Goal: Task Accomplishment & Management: Complete application form

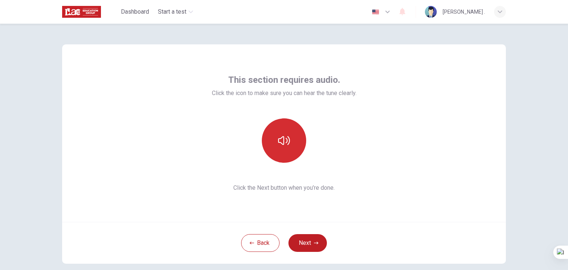
scroll to position [38, 0]
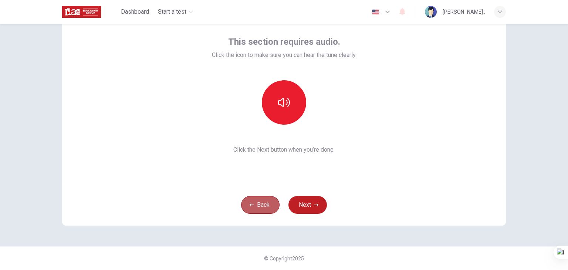
click at [256, 206] on button "Back" at bounding box center [260, 205] width 38 height 18
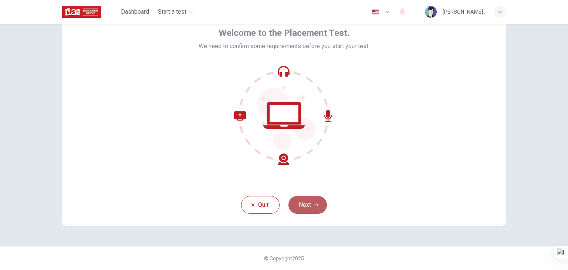
click at [311, 208] on button "Next" at bounding box center [308, 205] width 38 height 18
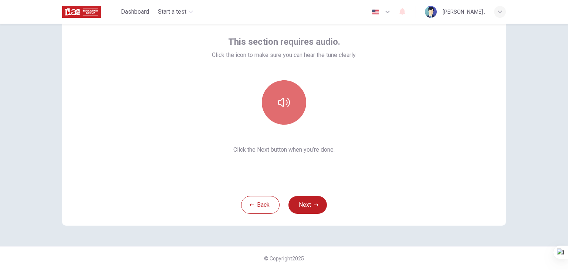
click at [280, 95] on button "button" at bounding box center [284, 102] width 44 height 44
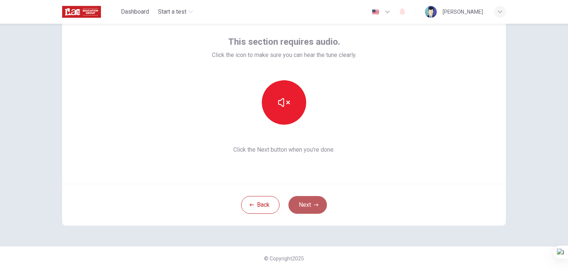
click at [307, 206] on button "Next" at bounding box center [308, 205] width 38 height 18
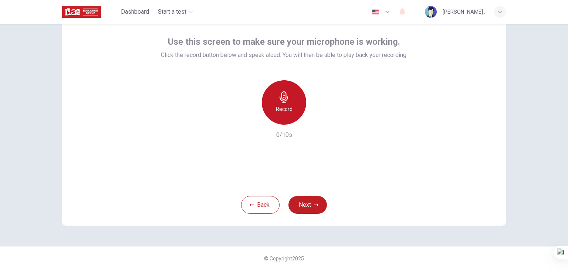
click at [284, 100] on icon "button" at bounding box center [284, 97] width 12 height 12
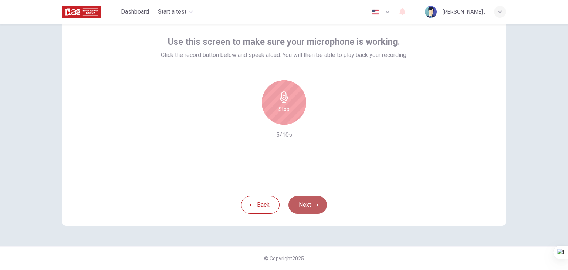
click at [311, 204] on button "Next" at bounding box center [308, 205] width 38 height 18
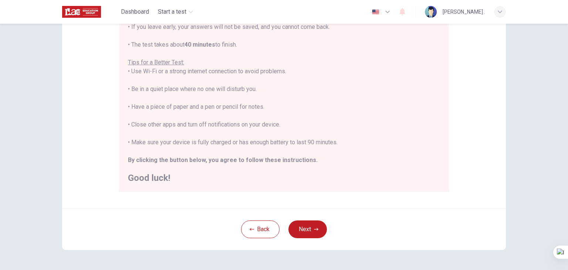
scroll to position [118, 0]
click at [306, 227] on button "Next" at bounding box center [308, 228] width 38 height 18
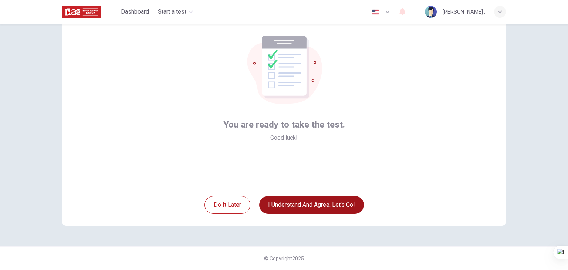
scroll to position [38, 0]
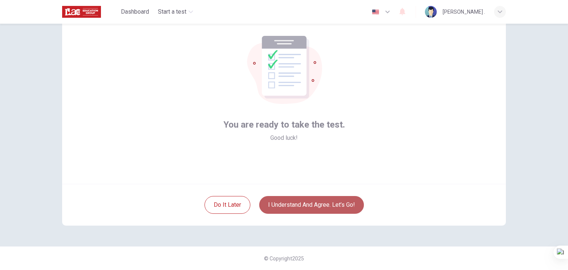
click at [280, 203] on button "I understand and agree. Let’s go!" at bounding box center [311, 205] width 105 height 18
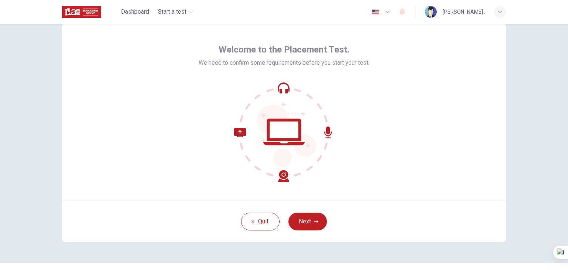
scroll to position [22, 0]
click at [297, 225] on button "Next" at bounding box center [308, 221] width 38 height 18
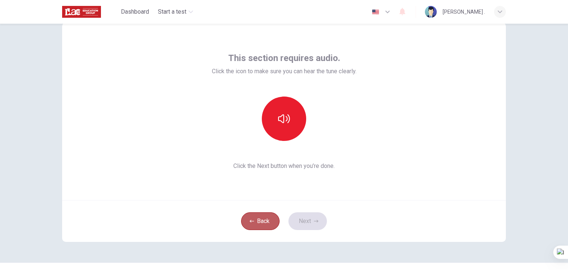
click at [258, 225] on button "Back" at bounding box center [260, 221] width 38 height 18
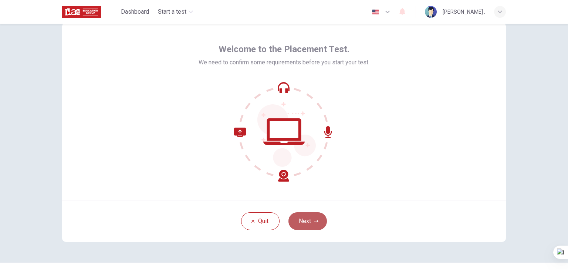
click at [311, 221] on button "Next" at bounding box center [308, 221] width 38 height 18
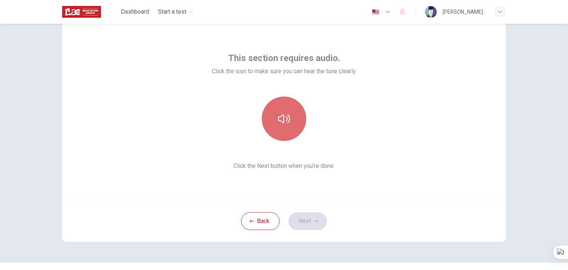
click at [286, 129] on button "button" at bounding box center [284, 119] width 44 height 44
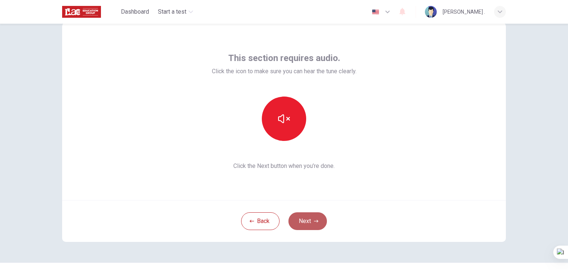
click at [306, 222] on button "Next" at bounding box center [308, 221] width 38 height 18
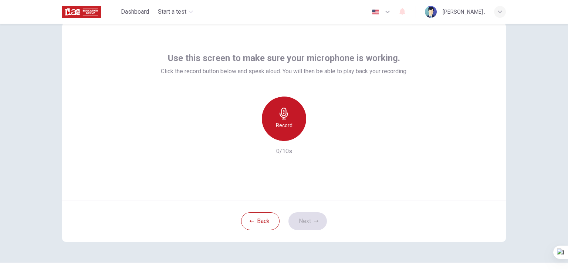
click at [283, 120] on div "Record" at bounding box center [284, 119] width 44 height 44
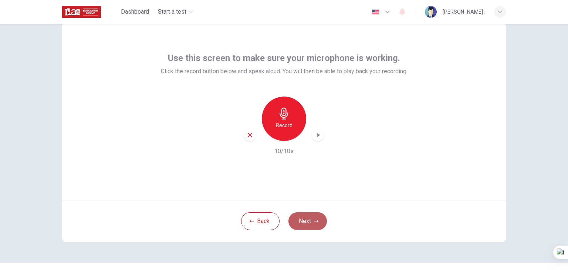
click at [297, 227] on button "Next" at bounding box center [308, 221] width 38 height 18
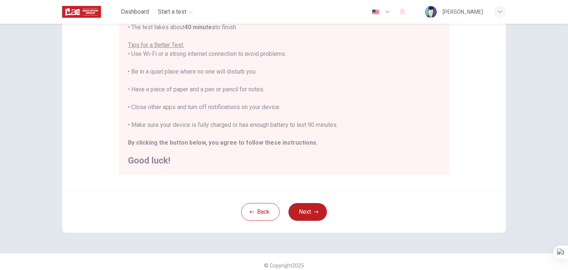
scroll to position [138, 0]
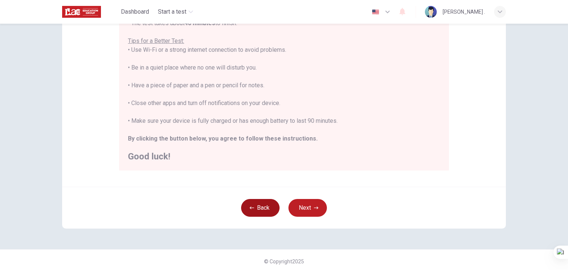
click at [257, 210] on button "Back" at bounding box center [260, 208] width 38 height 18
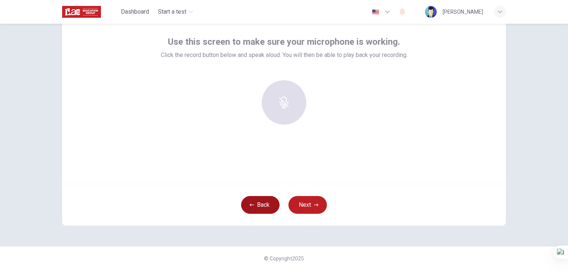
scroll to position [38, 0]
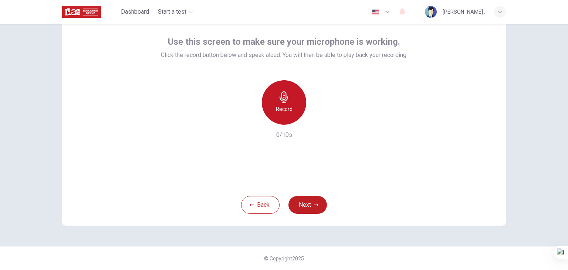
click at [282, 105] on h6 "Record" at bounding box center [284, 109] width 17 height 9
click at [317, 122] on icon "button" at bounding box center [317, 118] width 7 height 7
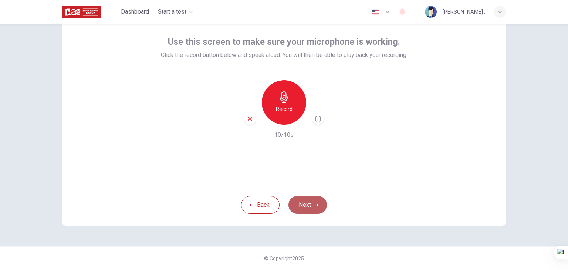
click at [304, 206] on button "Next" at bounding box center [308, 205] width 38 height 18
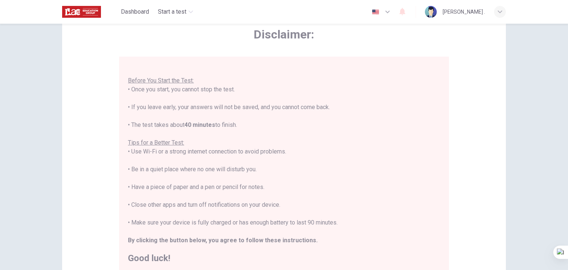
scroll to position [9, 0]
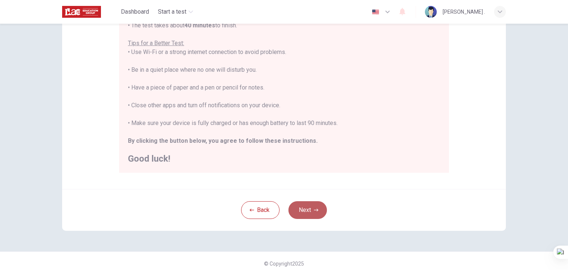
click at [310, 213] on button "Next" at bounding box center [308, 210] width 38 height 18
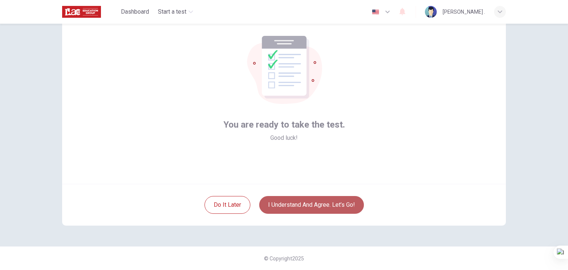
click at [288, 206] on button "I understand and agree. Let’s go!" at bounding box center [311, 205] width 105 height 18
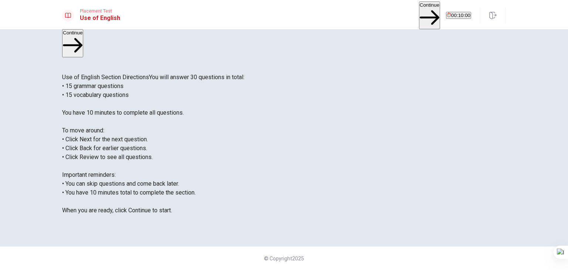
scroll to position [20, 0]
click at [419, 10] on button "Continue" at bounding box center [429, 15] width 21 height 28
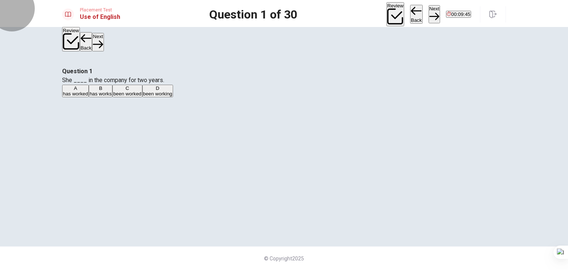
click at [410, 14] on button "Back" at bounding box center [416, 14] width 13 height 19
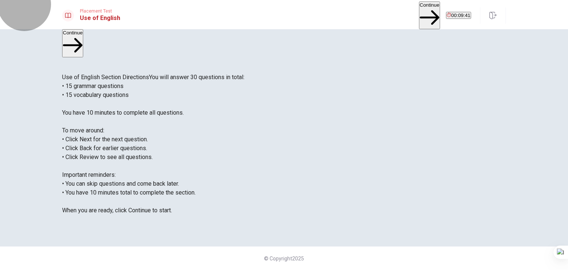
click at [419, 9] on button "Continue" at bounding box center [429, 15] width 21 height 28
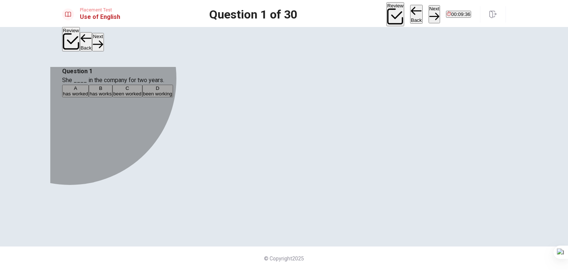
click at [88, 97] on span "has worked" at bounding box center [75, 94] width 25 height 6
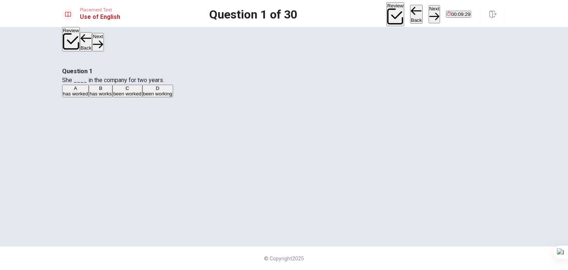
scroll to position [27, 0]
click at [429, 12] on button "Next" at bounding box center [434, 14] width 11 height 18
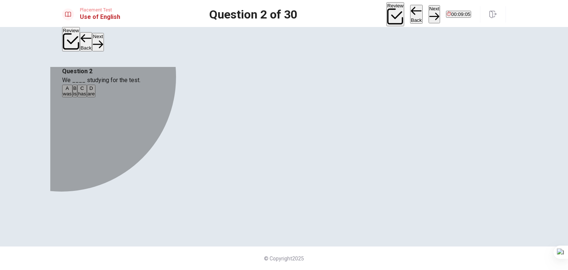
click at [95, 91] on div "D" at bounding box center [91, 88] width 7 height 6
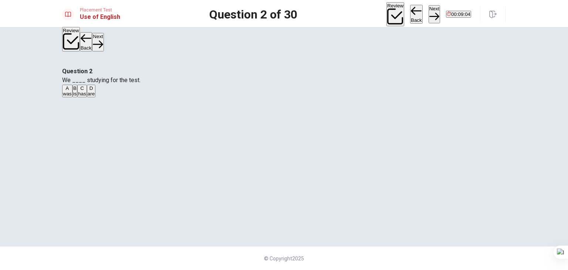
scroll to position [64, 0]
click at [429, 16] on button "Next" at bounding box center [434, 14] width 11 height 18
click at [101, 91] on div "D" at bounding box center [95, 88] width 11 height 6
click at [429, 12] on button "Next" at bounding box center [434, 14] width 11 height 18
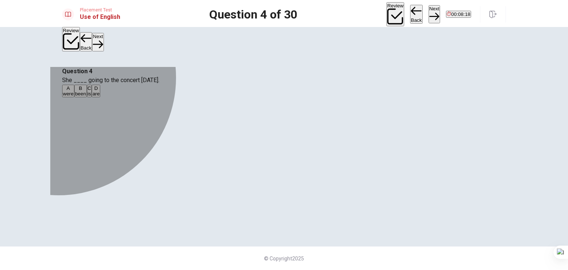
click at [91, 91] on div "C" at bounding box center [90, 88] width 4 height 6
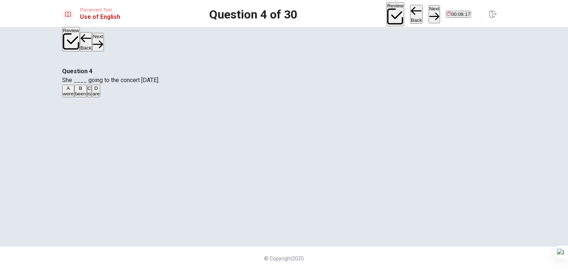
scroll to position [50, 0]
click at [429, 12] on button "Next" at bounding box center [434, 14] width 11 height 18
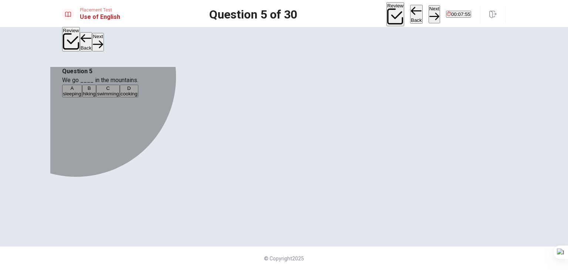
click at [96, 97] on span "hiking" at bounding box center [89, 94] width 13 height 6
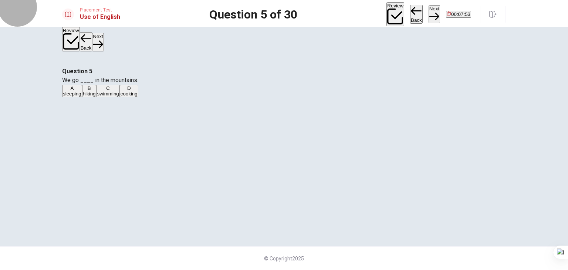
click at [429, 12] on button "Next" at bounding box center [434, 14] width 11 height 18
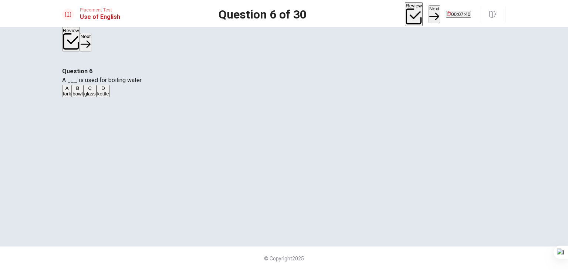
scroll to position [28, 0]
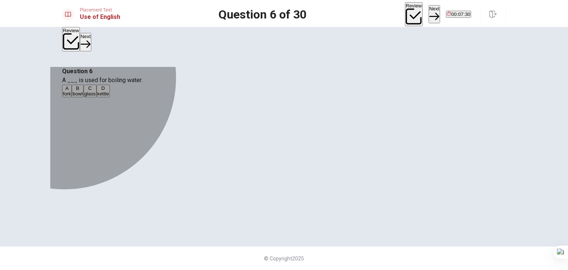
click at [109, 91] on div "D" at bounding box center [103, 88] width 12 height 6
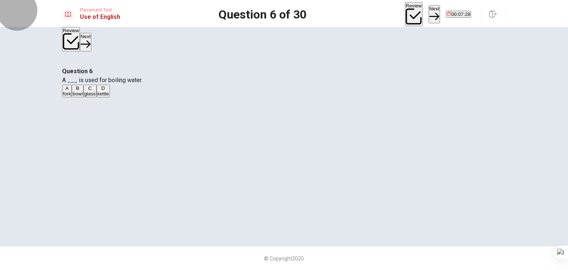
click at [429, 16] on button "Next" at bounding box center [434, 14] width 11 height 18
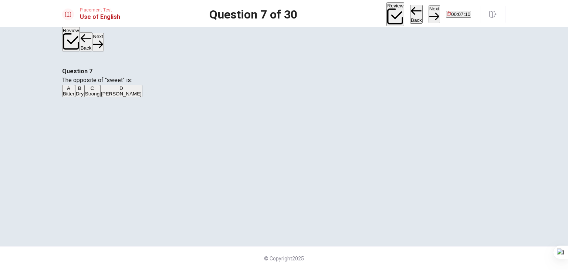
scroll to position [42, 0]
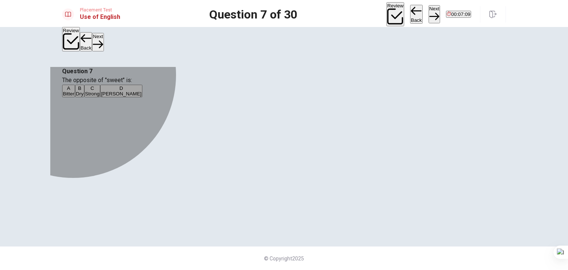
click at [74, 91] on span "Bitter" at bounding box center [68, 94] width 11 height 6
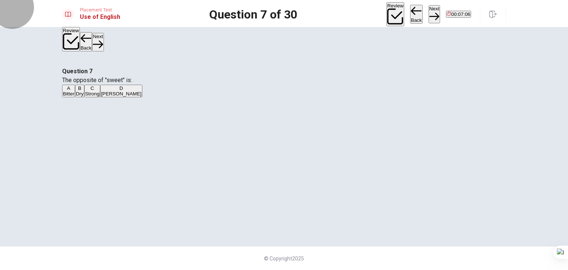
click at [429, 12] on button "Next" at bounding box center [434, 14] width 11 height 18
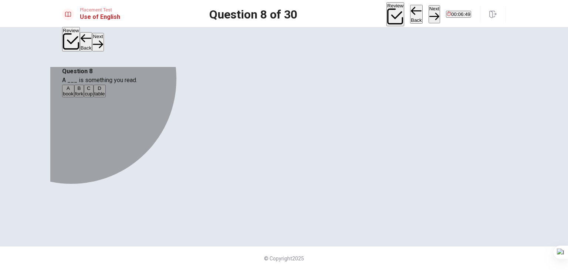
click at [74, 91] on span "book" at bounding box center [68, 94] width 11 height 6
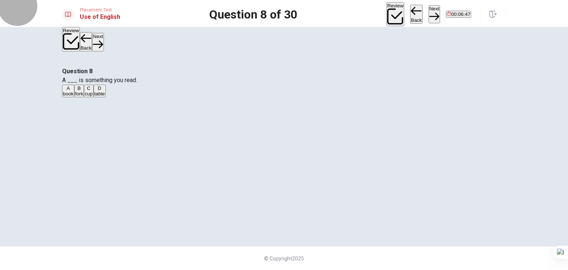
click at [429, 11] on button "Next" at bounding box center [434, 14] width 11 height 18
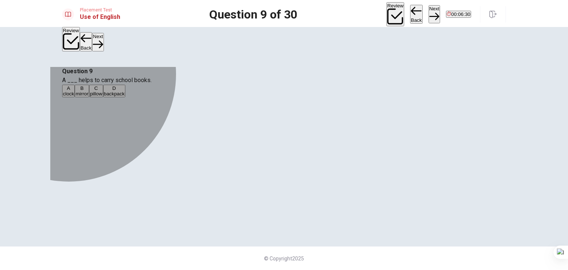
click at [125, 97] on span "backpack" at bounding box center [114, 94] width 21 height 6
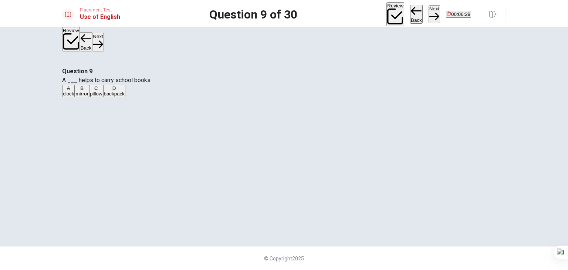
click at [429, 14] on button "Next" at bounding box center [434, 14] width 11 height 18
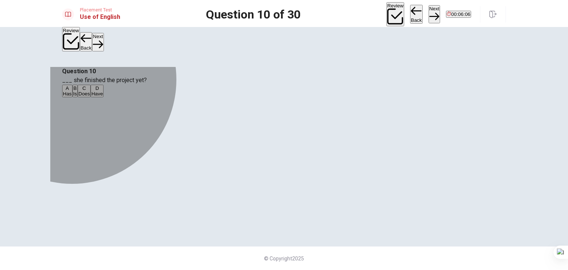
click at [72, 91] on span "Has" at bounding box center [67, 94] width 9 height 6
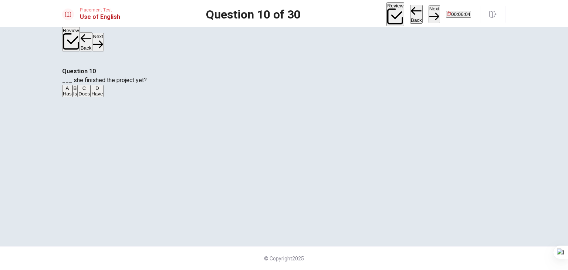
click at [429, 11] on button "Next" at bounding box center [434, 14] width 11 height 18
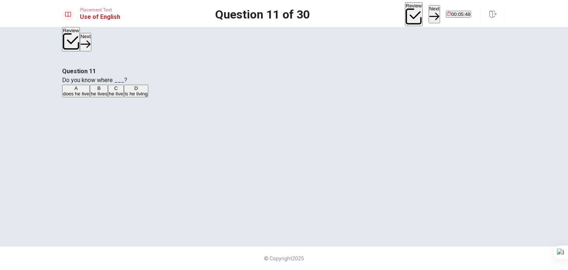
scroll to position [18, 0]
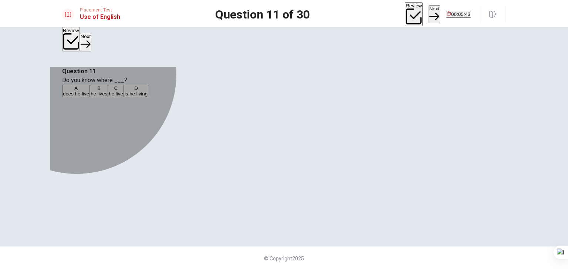
click at [107, 97] on span "he lives" at bounding box center [99, 94] width 17 height 6
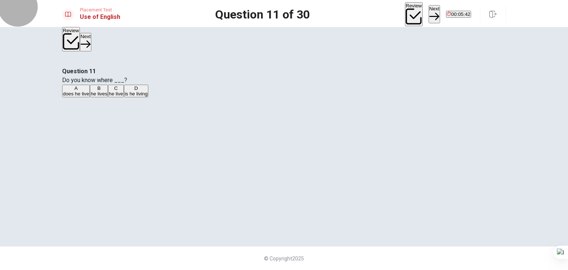
click at [429, 12] on button "Next" at bounding box center [434, 14] width 11 height 18
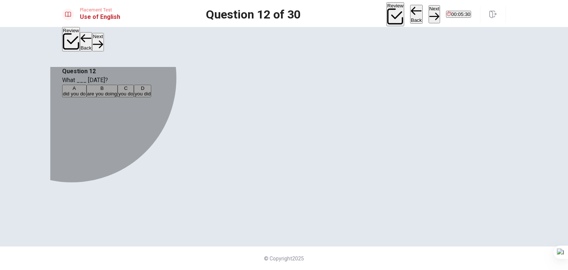
click at [86, 97] on span "did you do" at bounding box center [74, 94] width 23 height 6
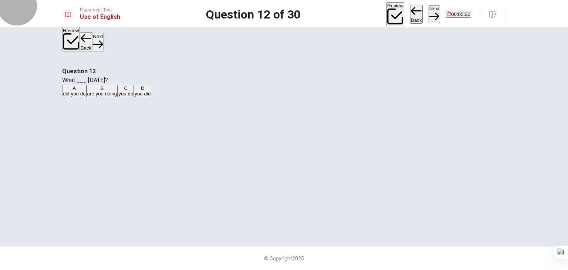
click at [429, 11] on button "Next" at bounding box center [434, 14] width 11 height 18
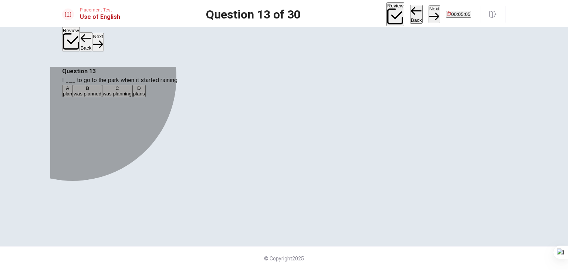
click at [132, 97] on span "was planning" at bounding box center [117, 94] width 29 height 6
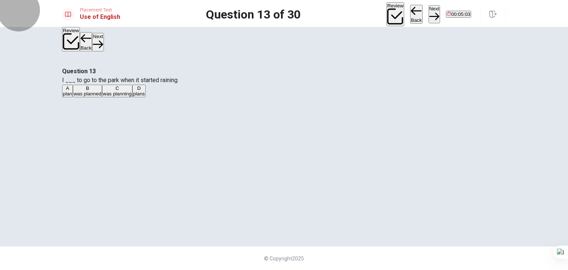
click at [429, 15] on button "Next" at bounding box center [434, 14] width 11 height 18
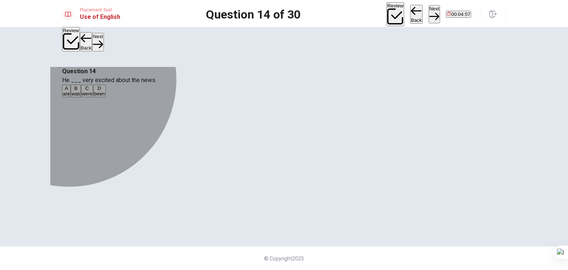
click at [80, 97] on span "was" at bounding box center [75, 94] width 9 height 6
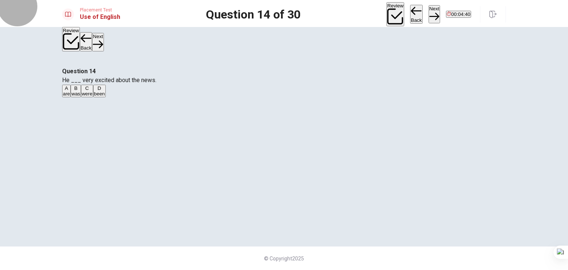
click at [429, 11] on button "Next" at bounding box center [434, 14] width 11 height 18
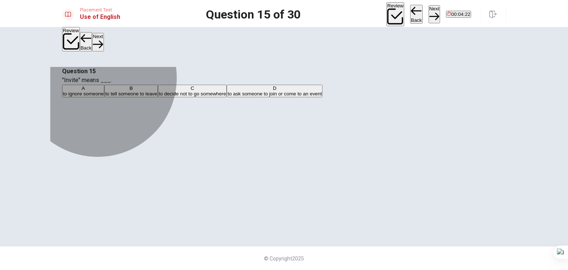
click at [267, 97] on span "to ask someone to join or come to an event" at bounding box center [274, 94] width 94 height 6
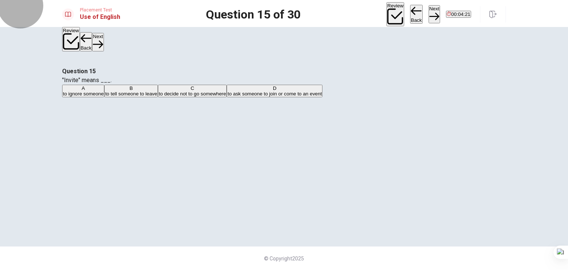
click at [429, 11] on button "Next" at bounding box center [434, 14] width 11 height 18
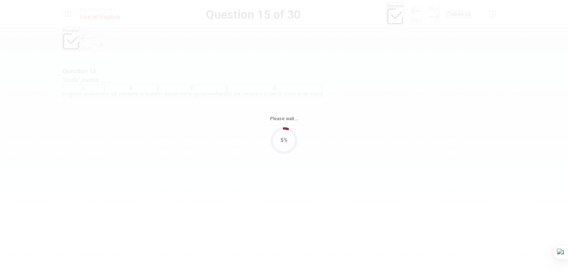
scroll to position [0, 0]
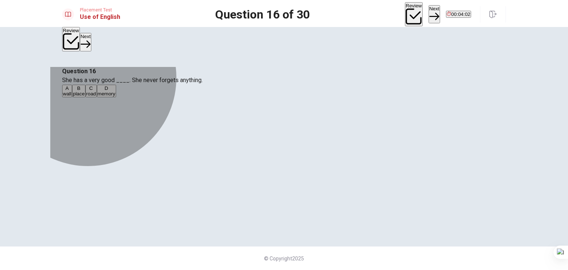
click at [115, 97] on span "memory" at bounding box center [107, 94] width 18 height 6
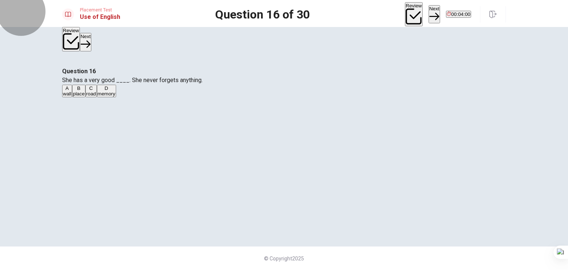
click at [429, 17] on button "Next" at bounding box center [434, 14] width 11 height 18
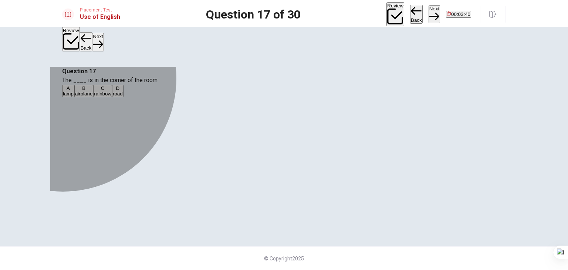
click at [74, 91] on div "A" at bounding box center [68, 88] width 11 height 6
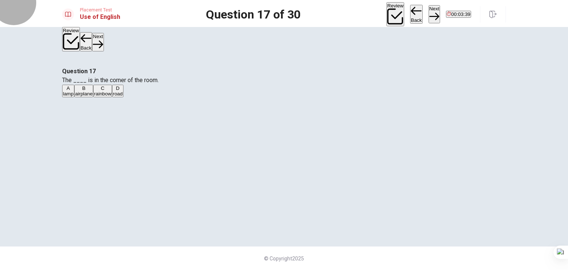
click at [429, 8] on button "Next" at bounding box center [434, 14] width 11 height 18
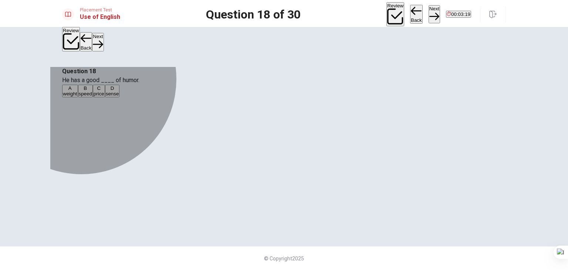
click at [119, 97] on span "sense" at bounding box center [112, 94] width 13 height 6
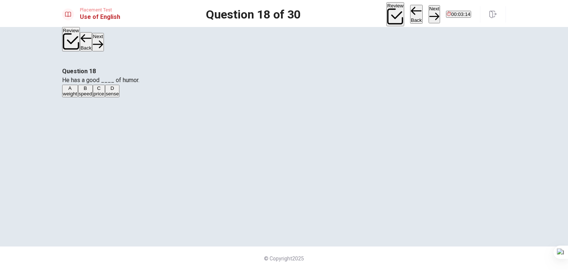
click at [429, 10] on button "Next" at bounding box center [434, 14] width 11 height 18
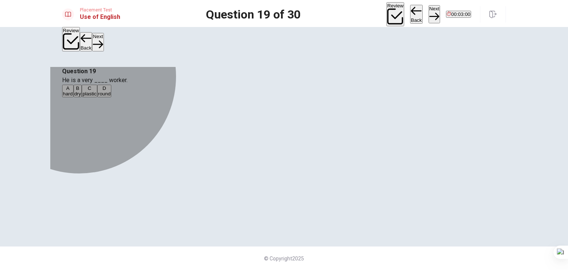
click at [73, 97] on span "hard" at bounding box center [68, 94] width 10 height 6
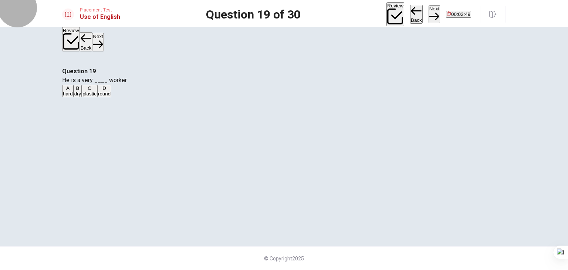
click at [429, 13] on button "Next" at bounding box center [434, 14] width 11 height 18
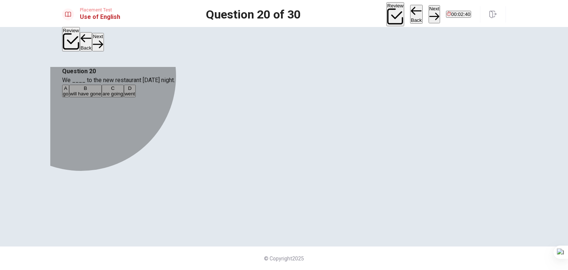
click at [123, 97] on span "are going" at bounding box center [112, 94] width 21 height 6
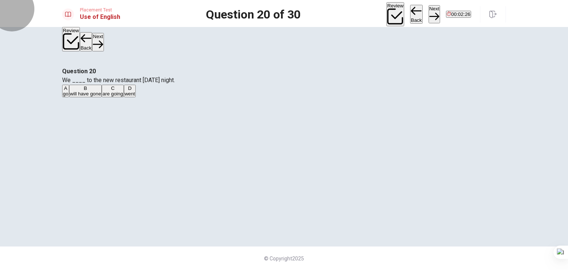
click at [429, 16] on button "Next" at bounding box center [434, 14] width 11 height 18
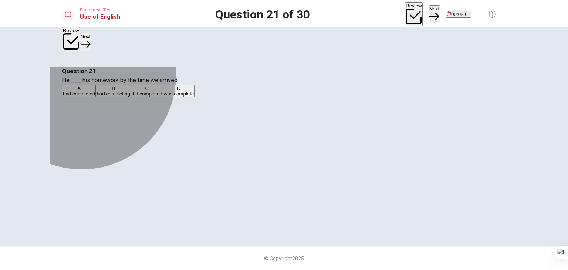
click at [95, 97] on span "had completed" at bounding box center [79, 94] width 32 height 6
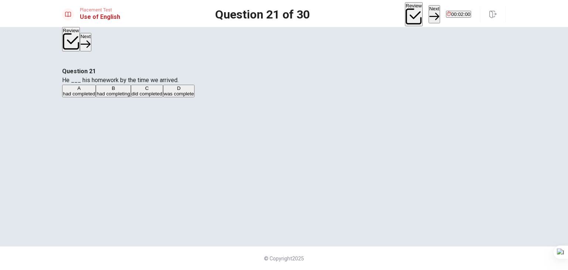
click at [405, 17] on div "Review Next 00:02:00" at bounding box center [438, 14] width 66 height 24
click at [429, 17] on button "Next" at bounding box center [434, 14] width 11 height 18
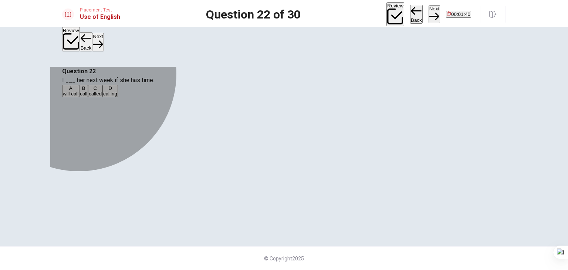
click at [78, 97] on span "will call" at bounding box center [71, 94] width 16 height 6
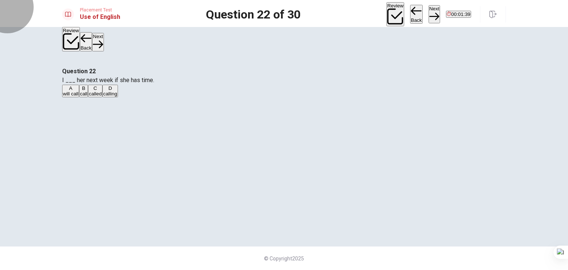
click at [429, 12] on button "Next" at bounding box center [434, 14] width 11 height 18
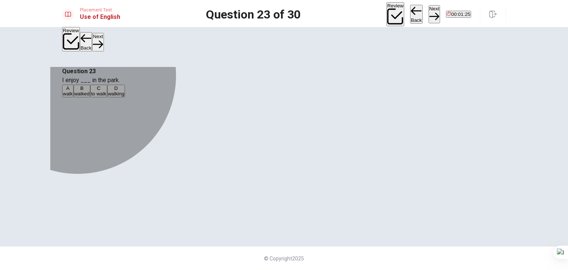
click at [106, 97] on span "to walk" at bounding box center [98, 94] width 15 height 6
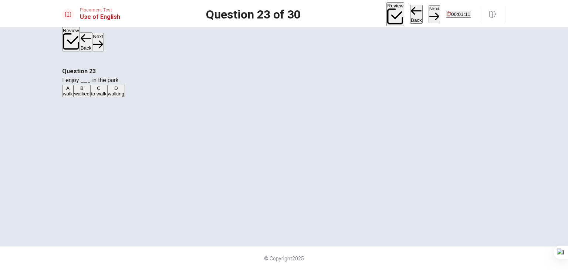
click at [124, 97] on span "walking" at bounding box center [116, 94] width 16 height 6
click at [429, 13] on button "Next" at bounding box center [434, 14] width 11 height 18
click at [74, 97] on span "were" at bounding box center [68, 94] width 11 height 6
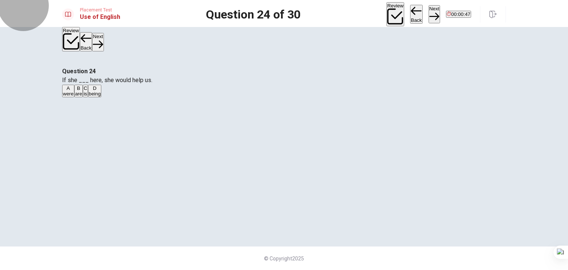
click at [429, 11] on icon "button" at bounding box center [434, 16] width 10 height 10
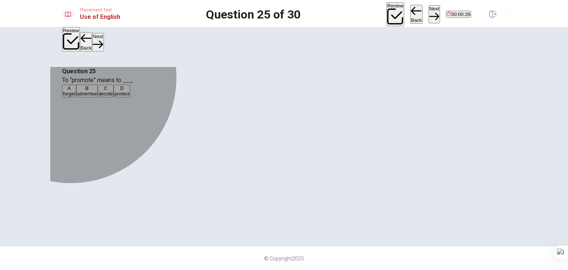
click at [97, 97] on span "advertise" at bounding box center [87, 94] width 20 height 6
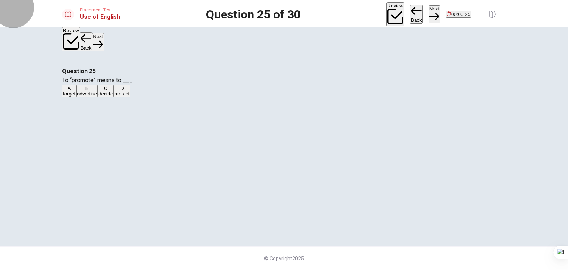
click at [429, 13] on button "Next" at bounding box center [434, 14] width 11 height 18
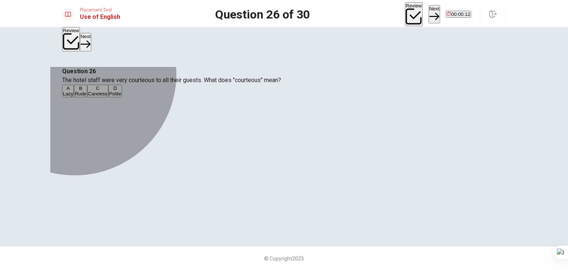
click at [87, 97] on span "Rude" at bounding box center [81, 94] width 12 height 6
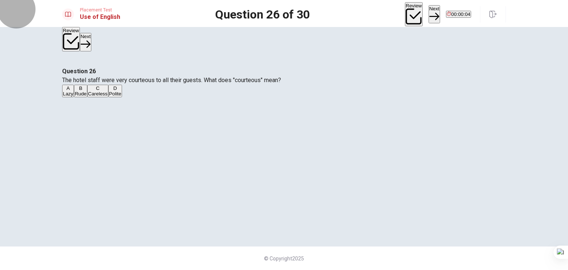
click at [429, 14] on button "Next" at bounding box center [434, 14] width 11 height 18
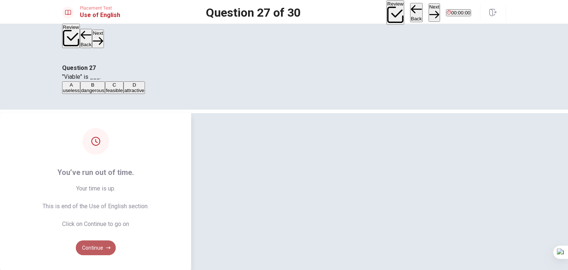
click at [116, 240] on button "Continue" at bounding box center [96, 247] width 40 height 15
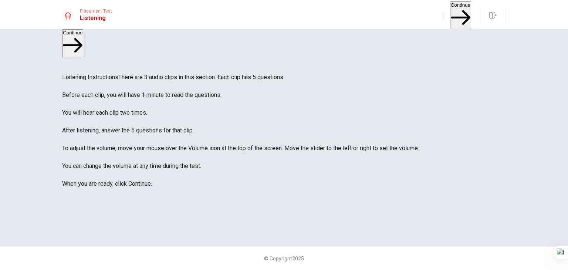
click at [443, 18] on icon "button" at bounding box center [447, 21] width 9 height 7
click at [450, 9] on button "Continue" at bounding box center [460, 15] width 21 height 28
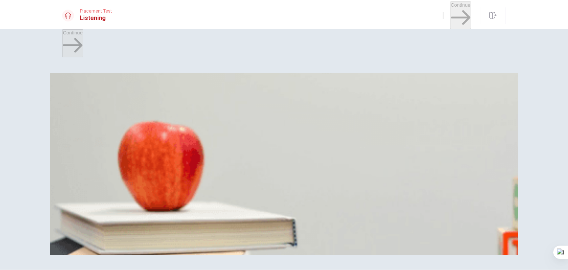
scroll to position [18, 0]
click at [144, 112] on button "D No" at bounding box center [140, 106] width 8 height 13
click at [237, 142] on span "Clear temporary files" at bounding box center [214, 140] width 45 height 6
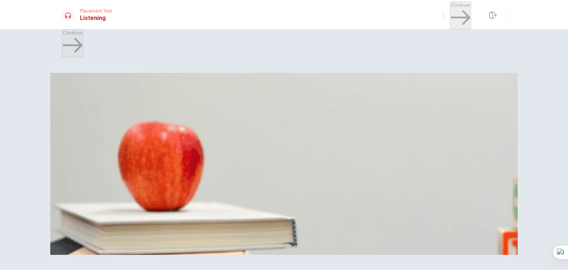
click at [216, 173] on span "Restarting the computer" at bounding box center [189, 171] width 53 height 6
click at [135, 199] on span "She finds it helpful" at bounding box center [115, 202] width 40 height 6
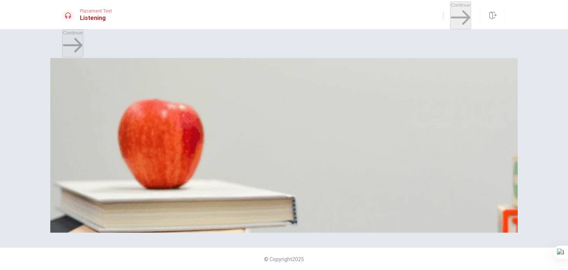
scroll to position [24, 0]
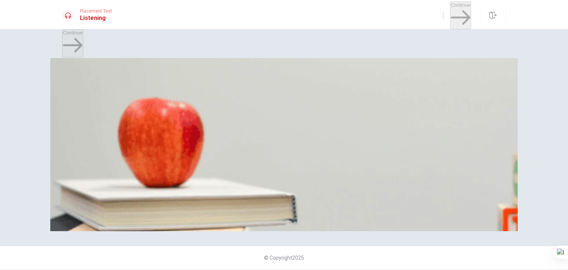
click at [170, 206] on span "Her computer is slow" at bounding box center [147, 209] width 46 height 6
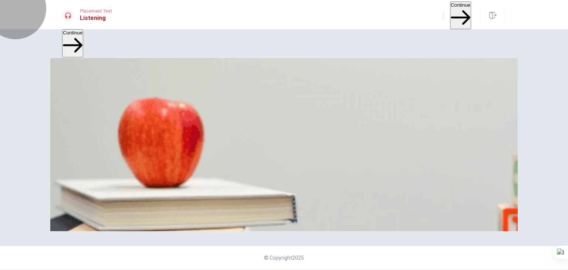
click at [450, 14] on button "Continue" at bounding box center [460, 15] width 21 height 28
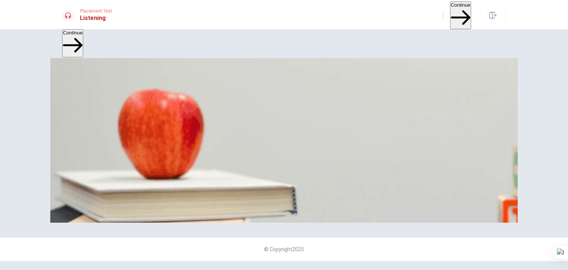
scroll to position [572, 0]
click at [450, 11] on button "Continue" at bounding box center [460, 15] width 21 height 28
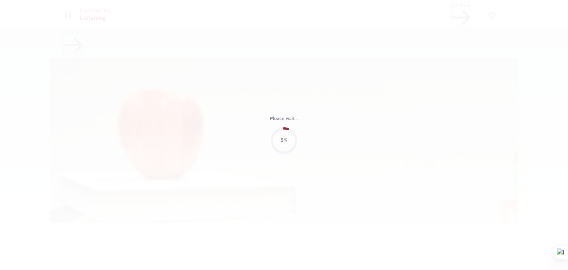
type input "88"
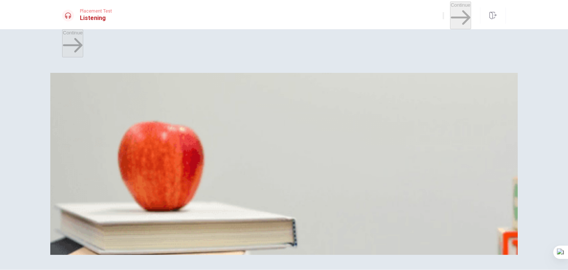
scroll to position [161, 0]
click at [138, 142] on span "Three hours" at bounding box center [125, 140] width 27 height 6
click at [175, 111] on span "Ask for a higher salary" at bounding box center [150, 109] width 49 height 6
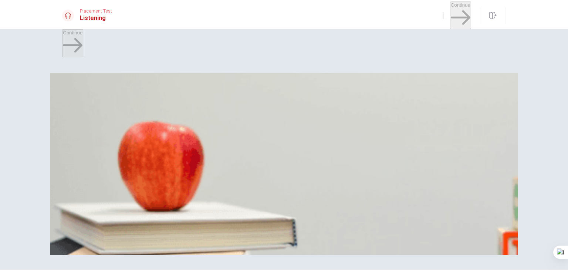
click at [200, 173] on span "She enjoys it" at bounding box center [186, 171] width 28 height 6
click at [95, 230] on span "A new job offer" at bounding box center [79, 233] width 33 height 6
click at [274, 199] on span "It would mean moving to a new city" at bounding box center [236, 202] width 77 height 6
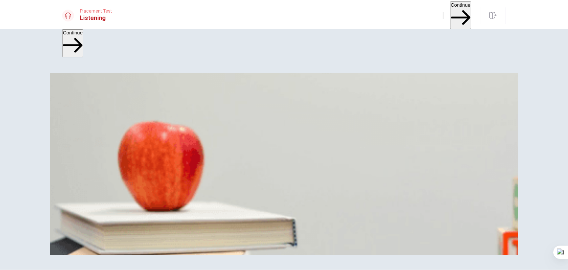
scroll to position [0, 0]
click at [124, 107] on span "Make a list of pros and cons" at bounding box center [93, 109] width 61 height 6
click at [450, 12] on button "Continue" at bounding box center [460, 15] width 21 height 28
type input "0"
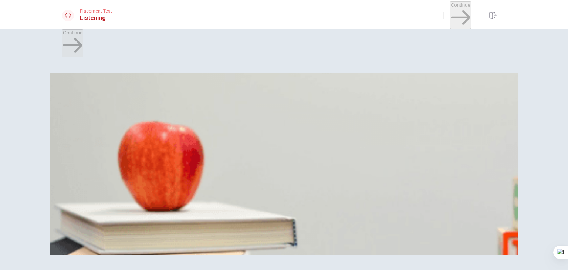
scroll to position [37, 0]
click at [147, 106] on span "Creating a timeline with mini-deadlines" at bounding box center [105, 109] width 84 height 6
click at [173, 137] on span "He has outlined his section but hasn’t drafted it yet" at bounding box center [118, 140] width 110 height 6
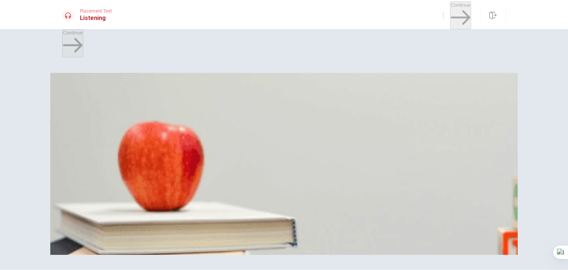
click at [314, 173] on span "Combine them and review the structure" at bounding box center [271, 171] width 86 height 6
click at [96, 193] on button "B [DATE]" at bounding box center [87, 199] width 17 height 13
click at [113, 205] on button "C [DATE]" at bounding box center [104, 199] width 17 height 13
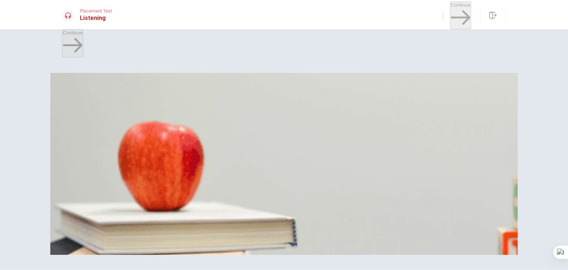
click at [95, 199] on span "[DATE]" at bounding box center [88, 202] width 16 height 6
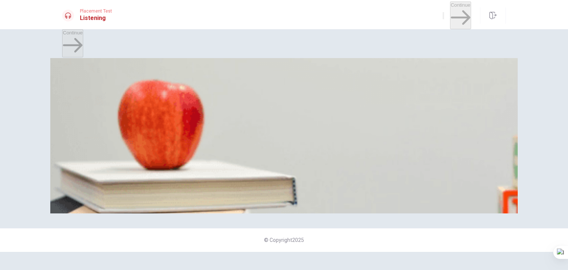
scroll to position [43, 0]
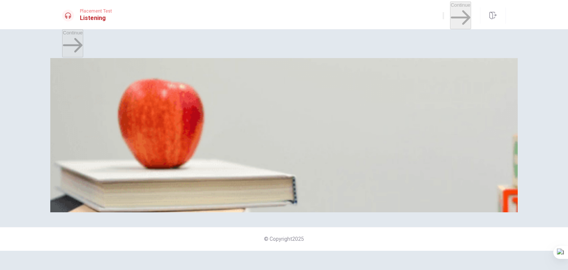
click at [293, 193] on span "Unequal contribution from group members" at bounding box center [246, 191] width 92 height 6
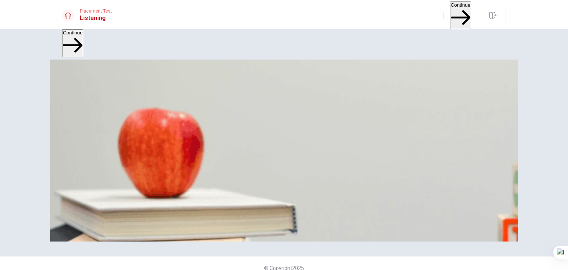
scroll to position [0, 0]
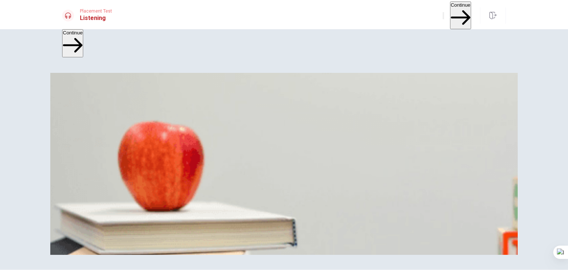
type input "0"
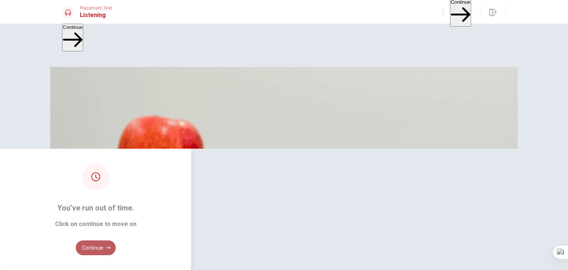
click at [116, 240] on button "Continue" at bounding box center [96, 247] width 40 height 15
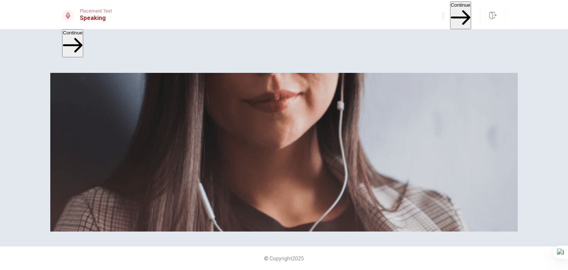
scroll to position [89, 0]
click at [450, 11] on button "Continue" at bounding box center [460, 15] width 21 height 28
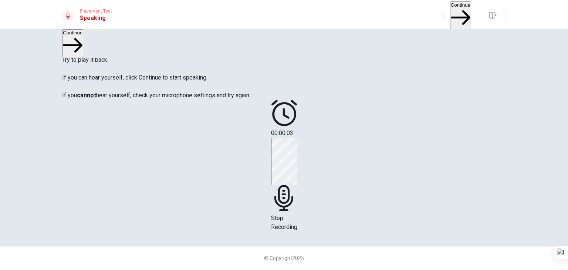
click at [297, 185] on icon at bounding box center [284, 198] width 26 height 26
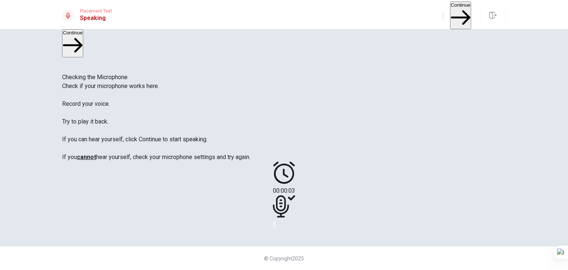
click at [295, 195] on icon at bounding box center [284, 206] width 22 height 22
click at [274, 226] on icon "Record Again" at bounding box center [274, 226] width 0 height 0
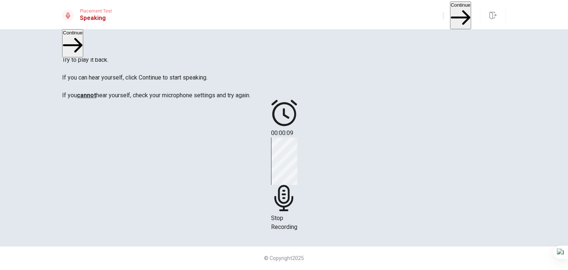
click at [297, 185] on icon at bounding box center [284, 198] width 26 height 26
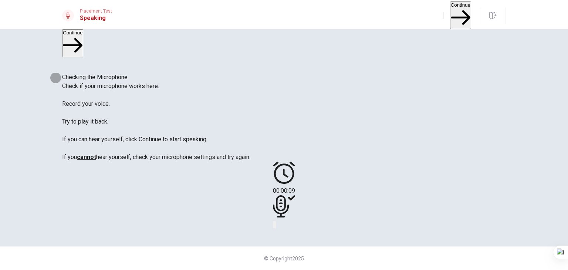
click at [283, 226] on icon "Play Audio" at bounding box center [279, 230] width 7 height 9
click at [295, 195] on icon at bounding box center [284, 206] width 22 height 22
click at [450, 9] on button "Continue" at bounding box center [460, 15] width 21 height 28
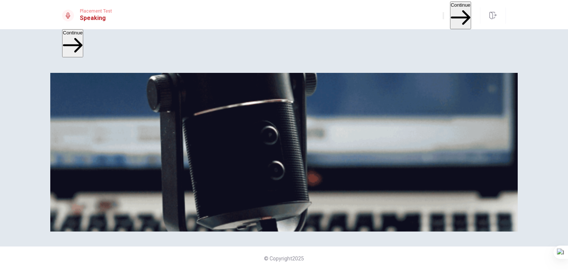
click at [223, 188] on div "Speaking Section Directions The Speaking Test will start now. There are 3 quest…" at bounding box center [284, 130] width 444 height 115
click at [450, 14] on button "Continue" at bounding box center [460, 15] width 21 height 28
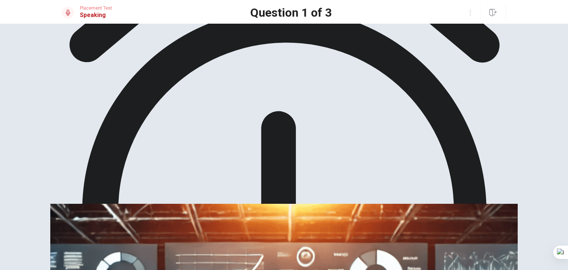
scroll to position [90, 0]
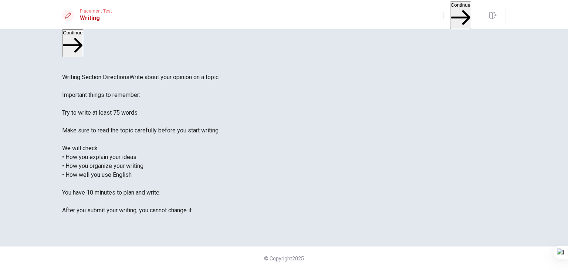
scroll to position [24, 0]
click at [450, 15] on button "Continue" at bounding box center [460, 15] width 21 height 28
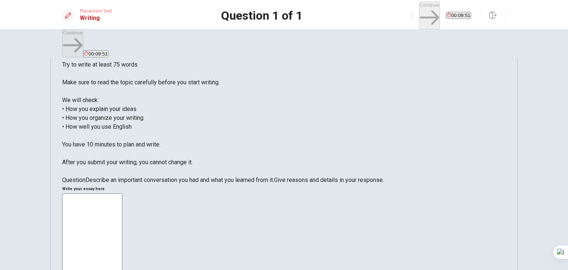
scroll to position [77, 0]
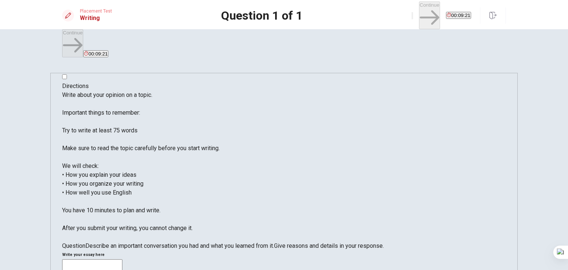
type textarea "O"
type textarea "x"
type textarea "On"
type textarea "x"
type textarea "One"
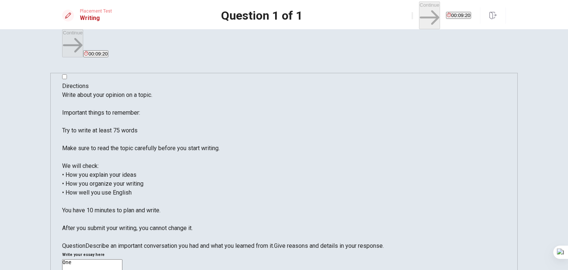
type textarea "x"
type textarea "One"
type textarea "x"
type textarea "One i"
type textarea "x"
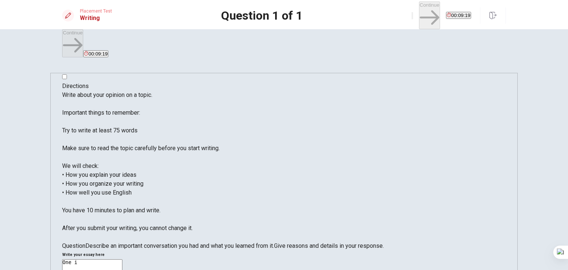
type textarea "One im"
type textarea "x"
type textarea "One imp"
type textarea "x"
type textarea "One impo"
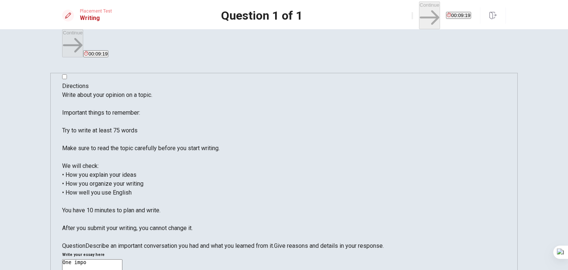
type textarea "x"
type textarea "One impoe"
type textarea "x"
type textarea "One impoer"
type textarea "x"
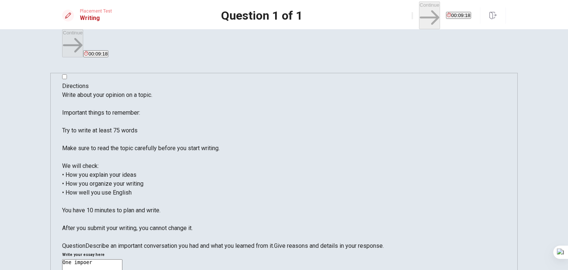
type textarea "One impoert"
type textarea "x"
type textarea "One impoerta"
type textarea "x"
type textarea "One impoertan"
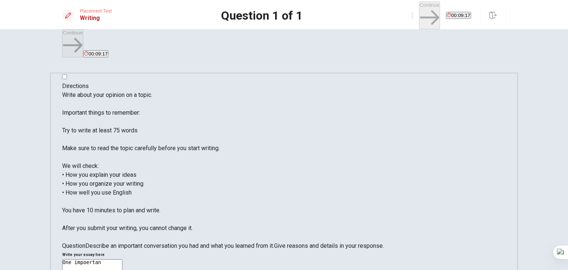
type textarea "x"
type textarea "One impoertant"
type textarea "x"
type textarea "One impoertant"
type textarea "x"
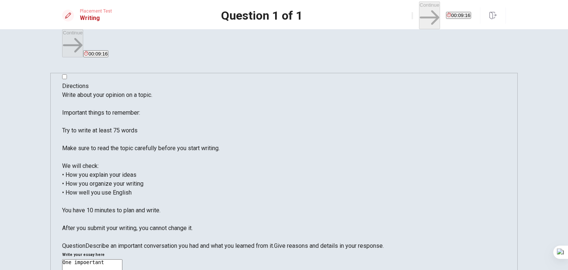
type textarea "One impoertant c"
type textarea "x"
type textarea "One impoertant co"
type textarea "x"
type textarea "One impoertant con"
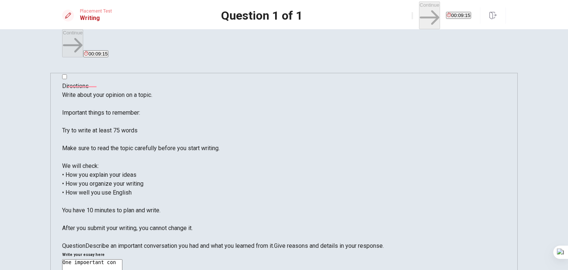
type textarea "x"
type textarea "One impoertant conv"
type textarea "x"
type textarea "One impoertant conve"
type textarea "x"
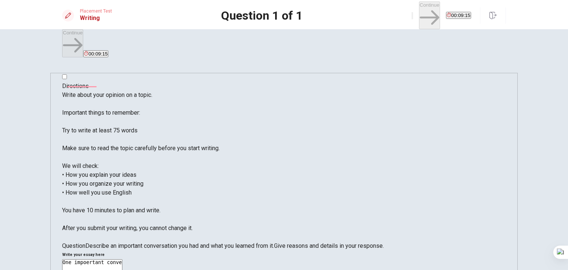
type textarea "One impoertant conver"
type textarea "x"
type textarea "One impoertant convers"
type textarea "x"
type textarea "One impoertant conversa"
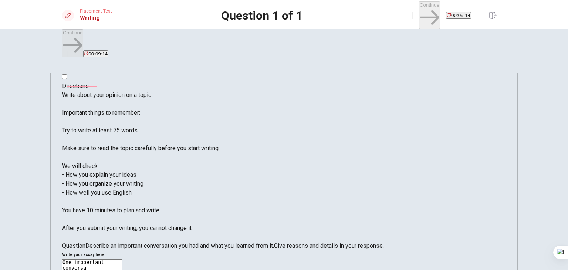
type textarea "x"
type textarea "One impoertant conversat"
type textarea "x"
type textarea "One impoertant conversati"
type textarea "x"
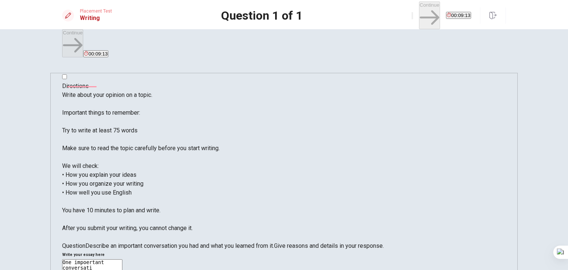
type textarea "One impoertant conversatio"
type textarea "x"
type textarea "One impoertant conversation"
type textarea "x"
type textarea "One impoertant conversation"
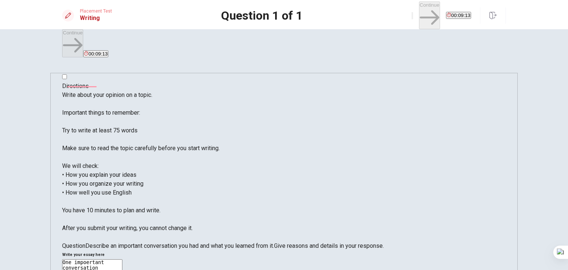
type textarea "x"
type textarea "One impoertant conversation I"
type textarea "x"
type textarea "One impoertant conversation I"
type textarea "x"
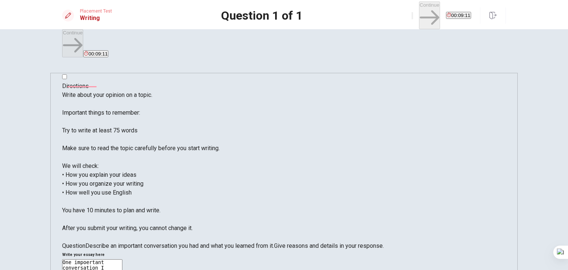
type textarea "One impoertant conversation I h"
type textarea "x"
type textarea "One impoertant conversation I ha"
type textarea "x"
type textarea "One impoertant conversation I had"
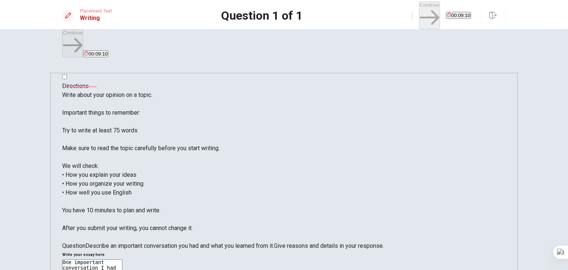
type textarea "x"
type textarea "One impoertant conversation I had"
type textarea "x"
type textarea "One impoertant conversation I had w"
type textarea "x"
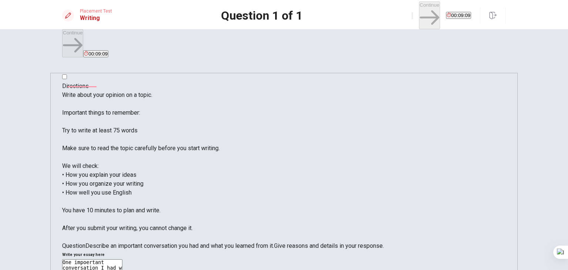
type textarea "One impoertant conversation I had wa"
type textarea "x"
type textarea "One impoertant conversation I had was"
type textarea "x"
type textarea "One impoertant conversation I had was"
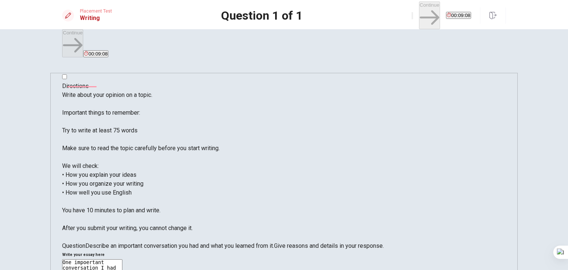
type textarea "x"
type textarea "One impoertant conversation I had was w"
type textarea "x"
type textarea "One impoertant conversation I had was wi"
type textarea "x"
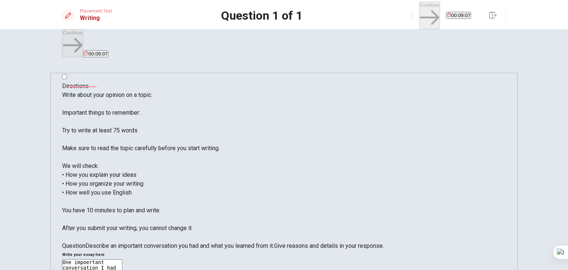
type textarea "One impoertant conversation I had was wit"
type textarea "x"
type textarea "One impoertant conversation I had was with"
type textarea "x"
type textarea "One impoertant conversation I had was with"
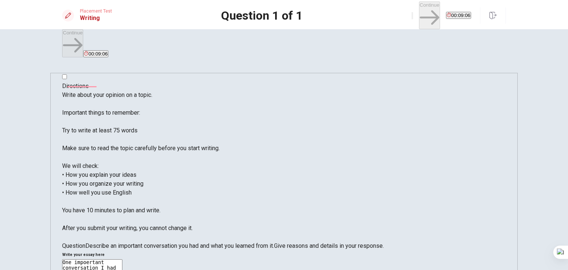
type textarea "x"
type textarea "One impoertant conversation I had was with m"
type textarea "x"
type textarea "One impoertant conversation I had was with my"
type textarea "x"
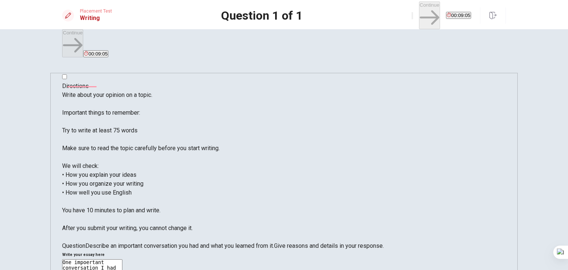
type textarea "One impoertant conversation I had was with my"
type textarea "x"
type textarea "One impoertant conversation I had was with my b"
type textarea "x"
type textarea "One impoertant conversation I had was with my be"
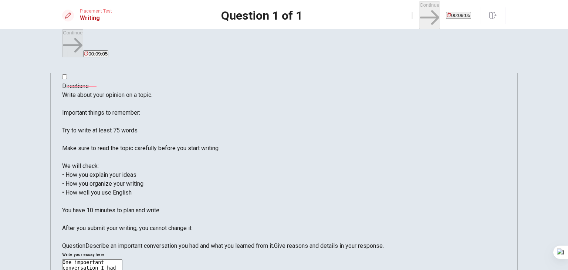
type textarea "x"
type textarea "One impoertant conversation I had was with my bes"
type textarea "x"
type textarea "One impoertant conversation I had was with my best"
type textarea "x"
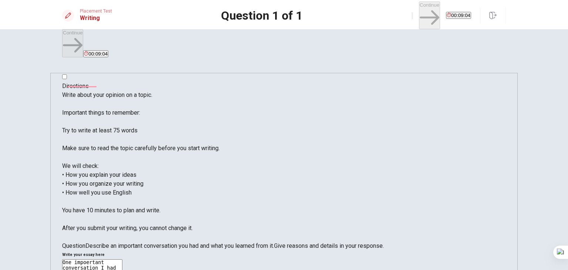
type textarea "One impoertant conversation I had was with my best"
type textarea "x"
type textarea "One impoertant conversation I had was with my best t"
type textarea "x"
type textarea "One impoertant conversation I had was with my best te"
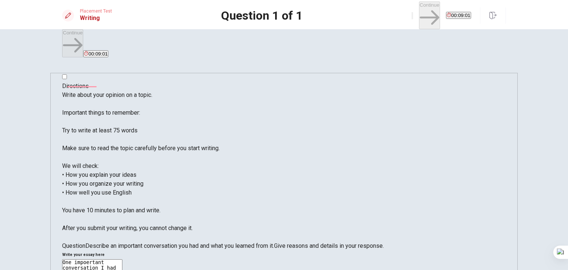
type textarea "x"
type textarea "One impoertant conversation I had was with my best tea"
type textarea "x"
type textarea "One impoertant conversation I had was with my best teac"
type textarea "x"
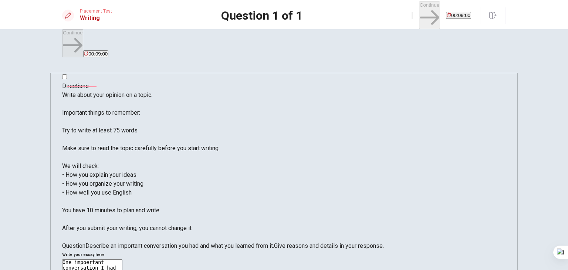
type textarea "One impoertant conversation I had was with my best teach"
type textarea "x"
type textarea "One impoertant conversation I had was with my best teache"
type textarea "x"
type textarea "One impoertant conversation I had was with my best teacher"
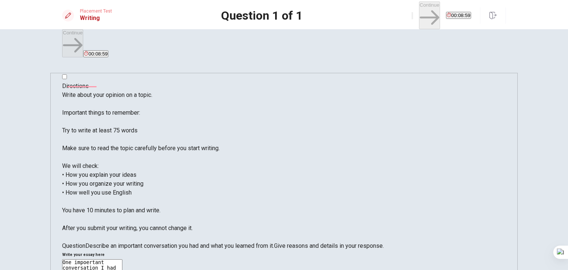
type textarea "x"
type textarea "One impoertant conversation I had was with my best teacher"
type textarea "x"
type textarea "One impoertant conversation I had was with my best teacher a"
type textarea "x"
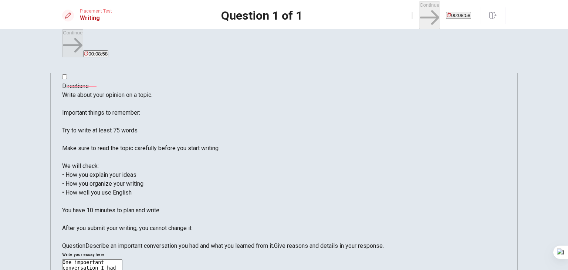
type textarea "One impoertant conversation I had was with my best teacher ab"
type textarea "x"
type textarea "One impoertant conversation I had was with my best teacher abo"
type textarea "x"
type textarea "One impoertant conversation I had was with my best teacher [PERSON_NAME]"
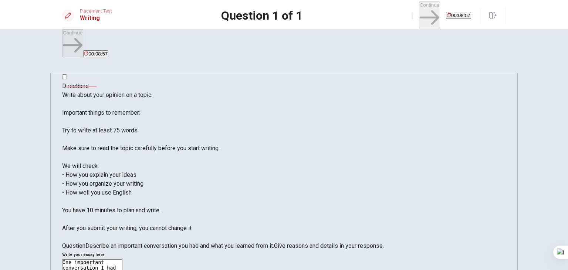
type textarea "x"
type textarea "One impoertant conversation I had was with my best teacher about"
type textarea "x"
type textarea "One impoertant conversation I had was with my best teacher about"
type textarea "x"
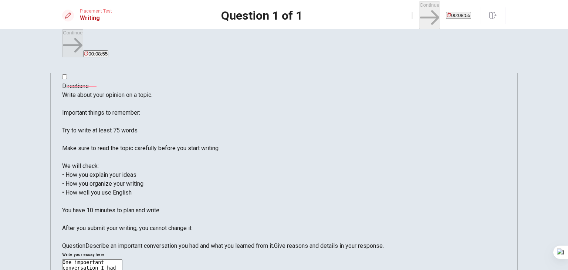
type textarea "One impoertant conversation I had was with my best teacher about t"
type textarea "x"
type textarea "One impoertant conversation I had was with my best teacher about ti"
type textarea "x"
type textarea "One impoertant conversation I had was with my best teacher about [PERSON_NAME]"
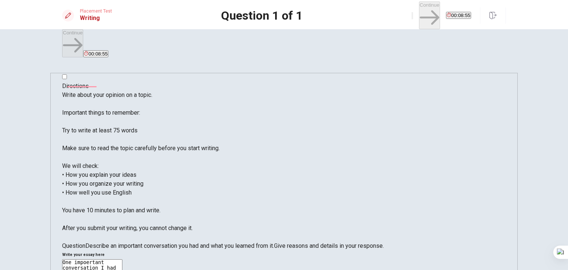
type textarea "x"
type textarea "One impoertant conversation I had was with my best teacher about time"
type textarea "x"
type textarea "One impoertant conversation I had was with my best teacher about time"
type textarea "x"
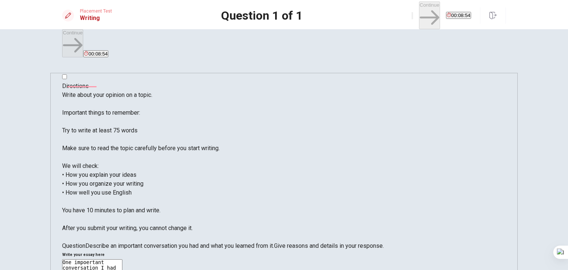
type textarea "One impoertant conversation I had was with my best teacher about time m"
type textarea "x"
type textarea "One impoertant conversation I had was with my best teacher about time ma"
type textarea "x"
type textarea "One impoertant conversation I had was with my best teacher about time man"
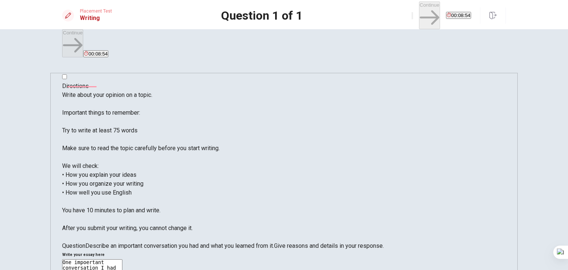
type textarea "x"
type textarea "One impoertant conversation I had was with my best teacher about time [PERSON_N…"
type textarea "x"
type textarea "One impoertant conversation I had was with my best teacher about time manag"
type textarea "x"
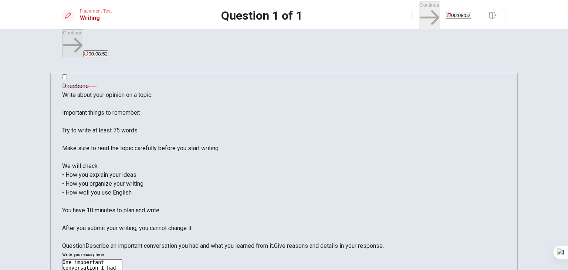
type textarea "One impoertant conversation I had was with my best teacher about time manage"
type textarea "x"
type textarea "One impoertant conversation I had was with my best teacher about time managem"
type textarea "x"
type textarea "One impoertant conversation I had was with my best teacher about time managemn"
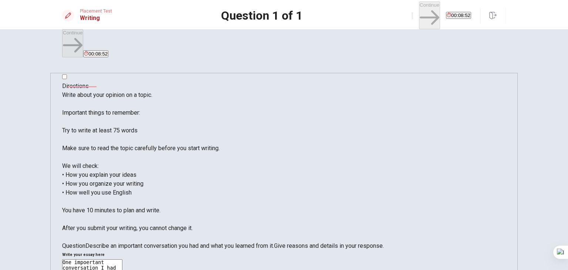
type textarea "x"
type textarea "One impoertant conversation I had was with my best teacher about time managemne"
type textarea "x"
type textarea "One impoertant conversation I had was with my best teacher about time managemnen"
type textarea "x"
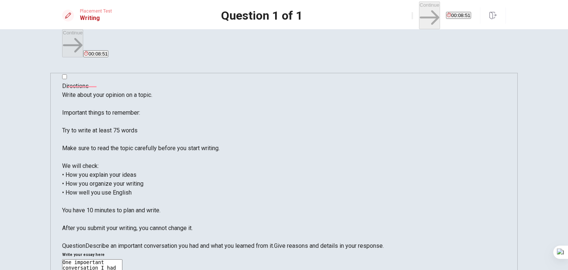
type textarea "One impoertant conversation I had was with my best teacher about time managemne…"
type textarea "x"
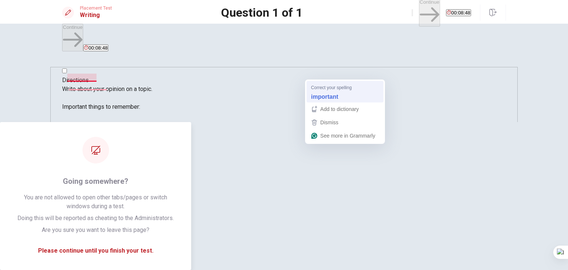
type textarea "One important conversation I had was with my best teacher about time managemnent"
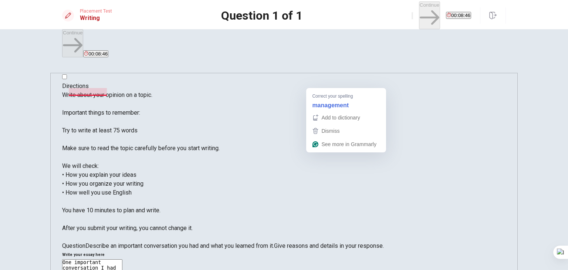
type textarea "x"
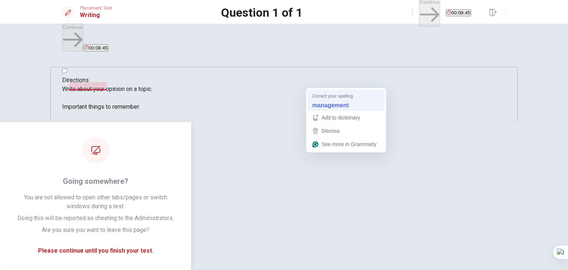
type textarea "One important conversation I had was with my best teacher about time management"
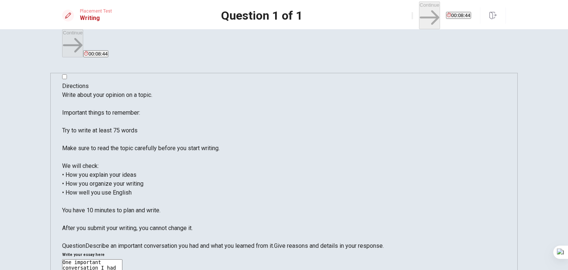
type textarea "x"
type textarea "One important conversation I had was with my best teacher about time management."
type textarea "x"
type textarea "One important conversation I had was with my best teacher about time management."
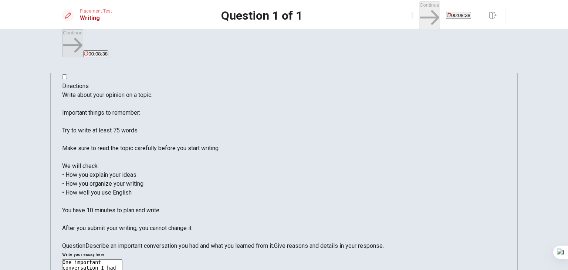
type textarea "x"
type textarea "One important conversation I had was with my best teacher about time management…"
type textarea "x"
type textarea "One important conversation I had was with my best teacher about time management…"
type textarea "x"
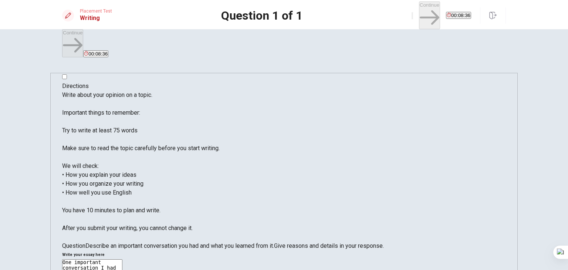
type textarea "One important conversation I had was with my best teacher about time management…"
type textarea "x"
type textarea "One important conversation I had was with my best teacher about time management…"
type textarea "x"
type textarea "One important conversation I had was with my best teacher about time management…"
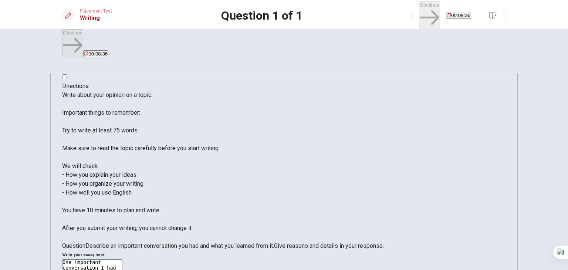
type textarea "x"
type textarea "One important conversation I had was with my best teacher about time management…"
type textarea "x"
type textarea "One important conversation I had was with my best teacher about time management…"
type textarea "x"
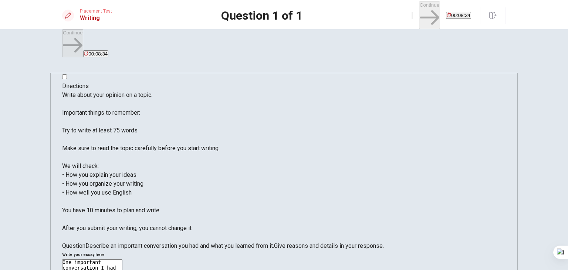
type textarea "One important conversation I had was with my best teacher about time management…"
type textarea "x"
type textarea "One important conversation I had was with my best teacher about time management…"
type textarea "x"
type textarea "One important conversation I had was with my best teacher about time management…"
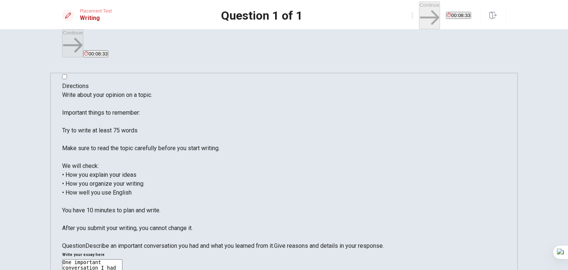
type textarea "x"
type textarea "One important conversation I had was with my best teacher about time management…"
type textarea "x"
type textarea "One important conversation I had was with my best teacher about time management…"
type textarea "x"
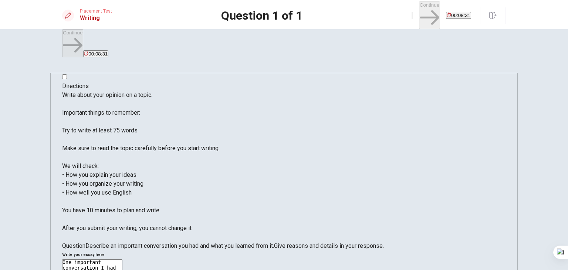
type textarea "One important conversation I had was with my best teacher about time management…"
type textarea "x"
type textarea "One important conversation I had was with my best teacher about time management…"
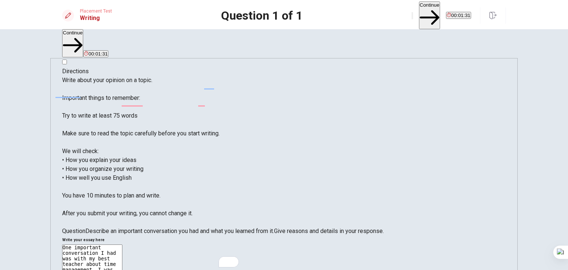
scroll to position [16, 0]
drag, startPoint x: 393, startPoint y: 134, endPoint x: 300, endPoint y: 50, distance: 124.7
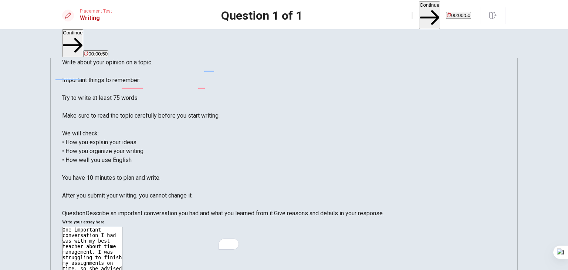
scroll to position [34, 0]
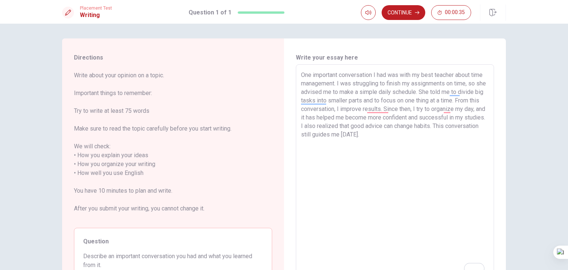
scroll to position [34, 0]
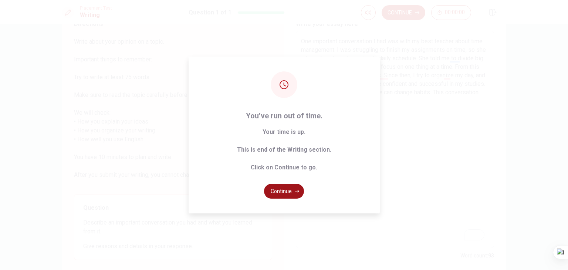
type textarea "One important conversation I had was with my best teacher about time management…"
click at [291, 189] on button "Continue" at bounding box center [284, 191] width 40 height 15
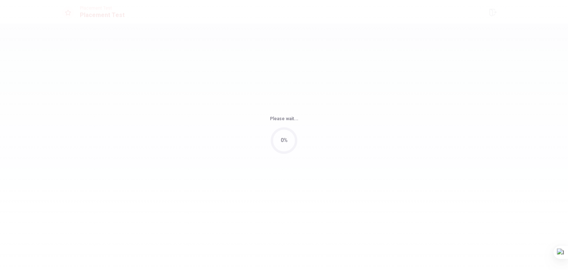
scroll to position [0, 0]
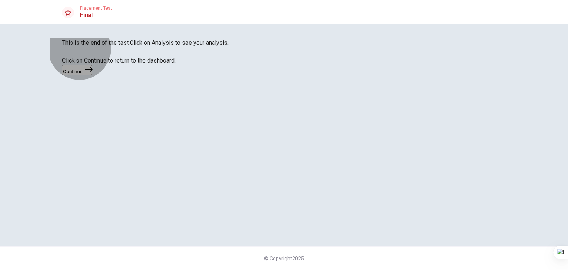
click at [92, 75] on button "Continue" at bounding box center [77, 70] width 30 height 10
